Goal: Transaction & Acquisition: Purchase product/service

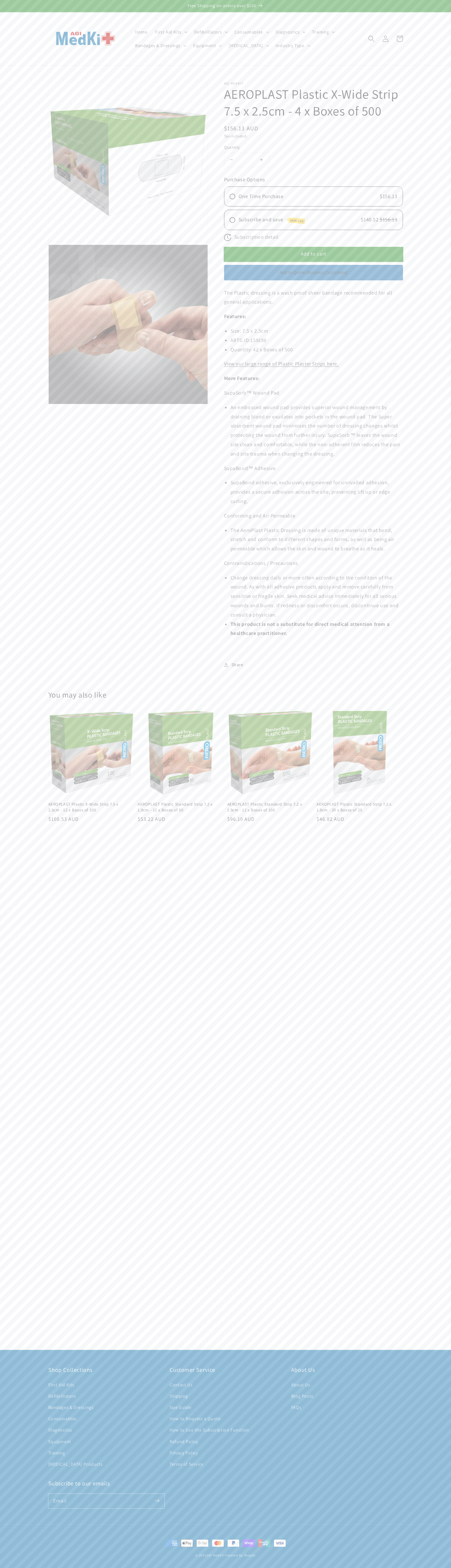
click at [181, 1386] on link "Contact Us" at bounding box center [181, 1386] width 23 height 10
click at [314, 254] on span "Add to cart" at bounding box center [314, 254] width 26 height 6
click at [347, 150] on button "Check out" at bounding box center [347, 150] width 95 height 15
click at [400, 39] on icon at bounding box center [400, 39] width 15 height 15
